Goal: Task Accomplishment & Management: Complete application form

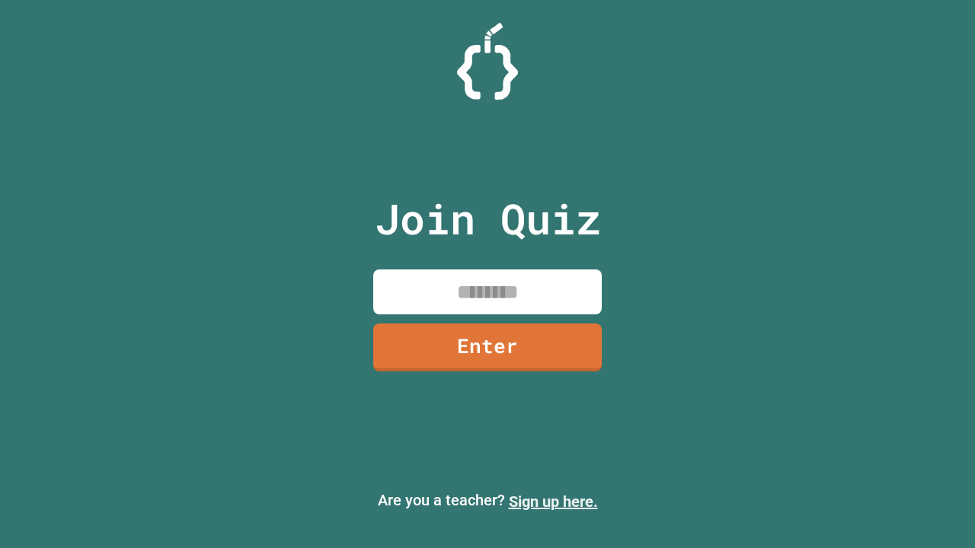
click at [553, 502] on link "Sign up here." at bounding box center [553, 502] width 89 height 18
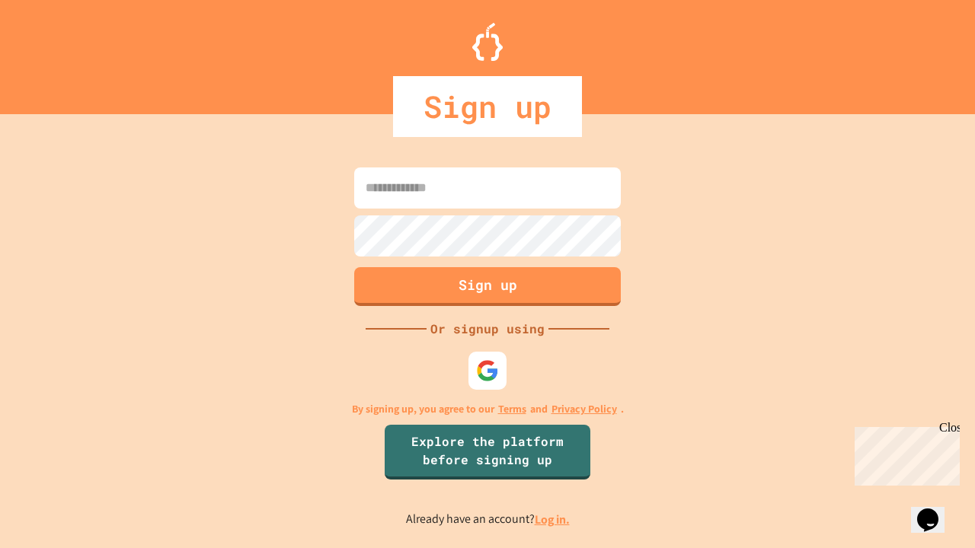
click at [553, 519] on link "Log in." at bounding box center [552, 520] width 35 height 16
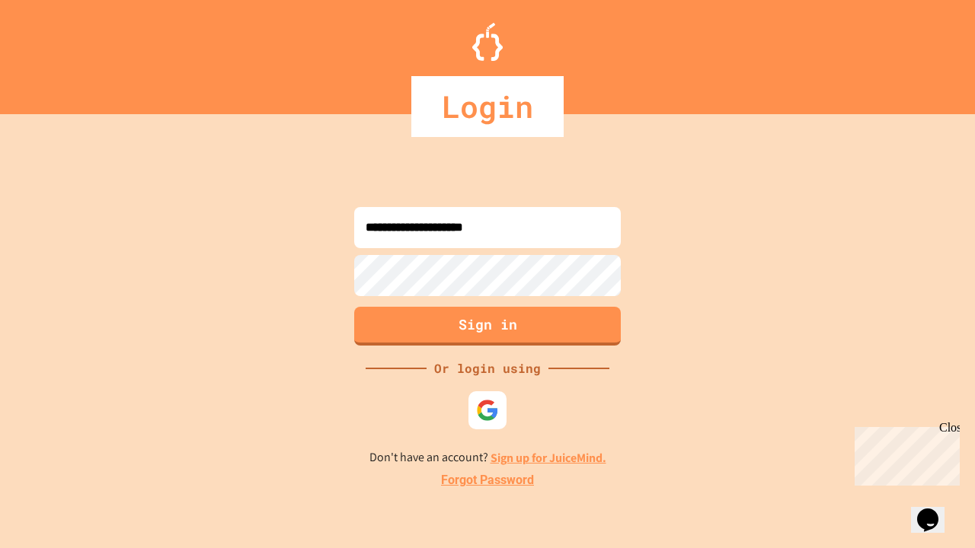
type input "**********"
